Goal: Information Seeking & Learning: Learn about a topic

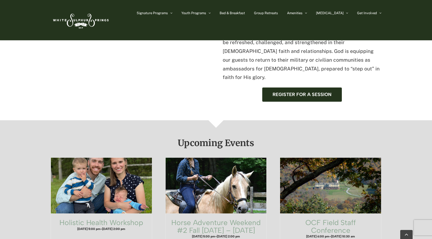
scroll to position [246, 0]
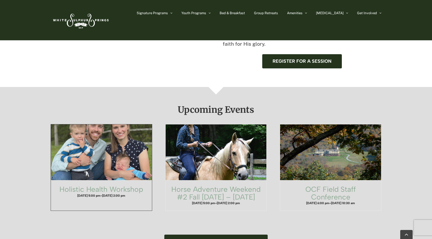
click at [106, 122] on span "Holistic Health Workshop" at bounding box center [101, 153] width 111 height 62
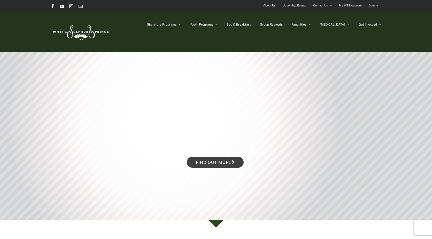
scroll to position [246, 0]
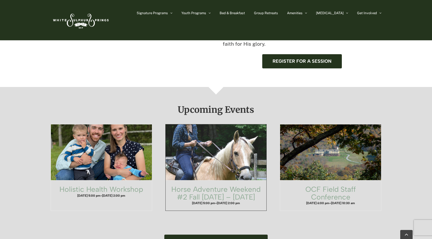
click at [205, 132] on span "Horse Adventure Weekend #2 Fall Friday – Sunday" at bounding box center [216, 153] width 111 height 62
